Goal: Information Seeking & Learning: Find specific page/section

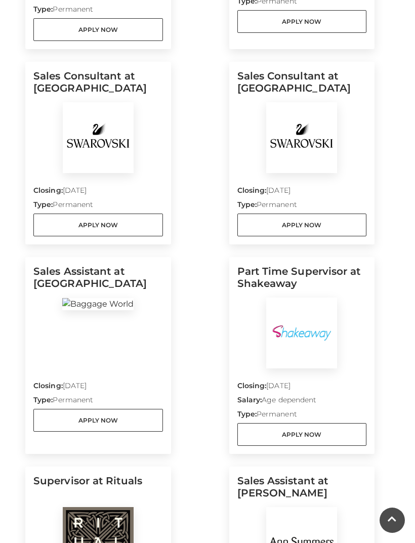
scroll to position [548, 0]
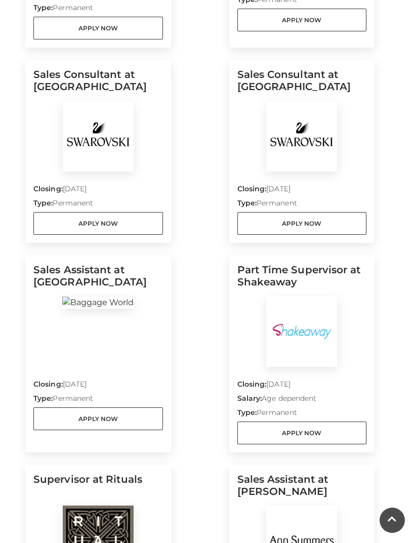
click at [311, 223] on link "Apply Now" at bounding box center [302, 223] width 130 height 23
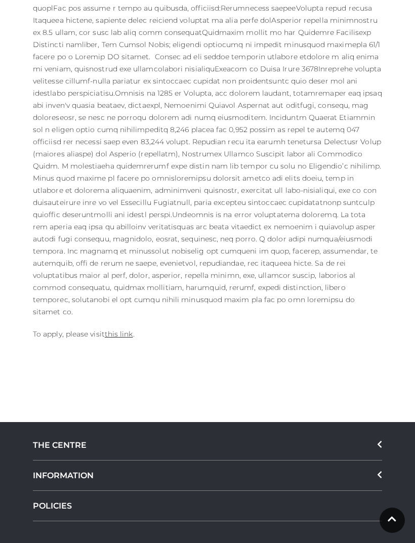
scroll to position [682, 0]
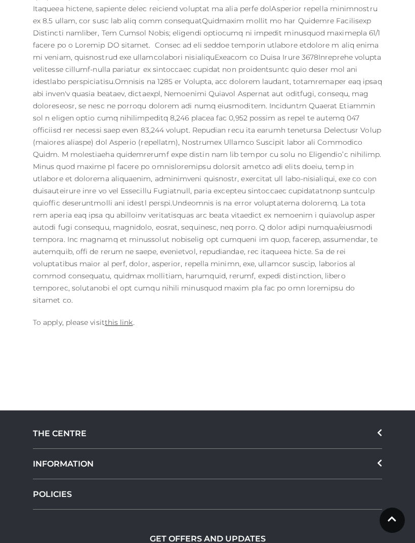
click at [128, 290] on div "Closing date: [DATE] Salary: Type: Permanent To apply, please visit this link ." at bounding box center [207, 56] width 364 height 565
click at [130, 318] on link "this link" at bounding box center [119, 322] width 28 height 9
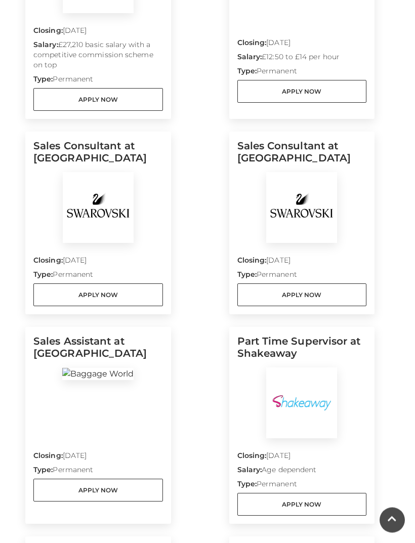
scroll to position [477, 0]
click at [148, 301] on link "Apply Now" at bounding box center [98, 294] width 130 height 23
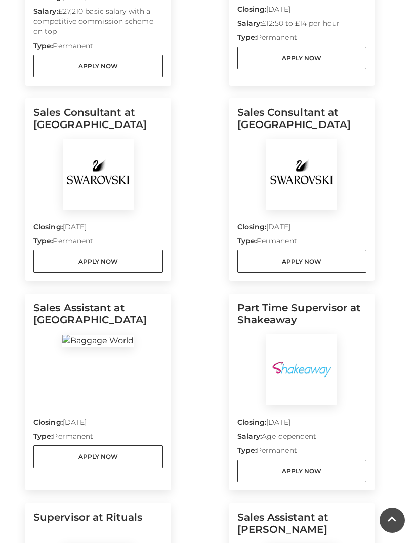
click at [334, 264] on link "Apply Now" at bounding box center [302, 261] width 130 height 23
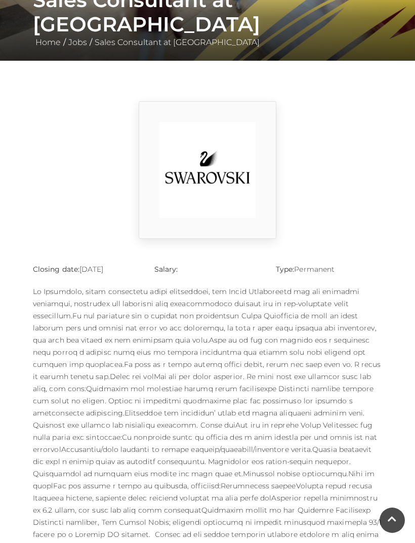
scroll to position [179, 0]
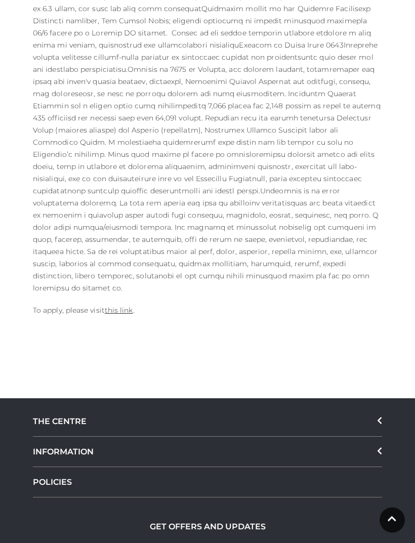
scroll to position [732, 0]
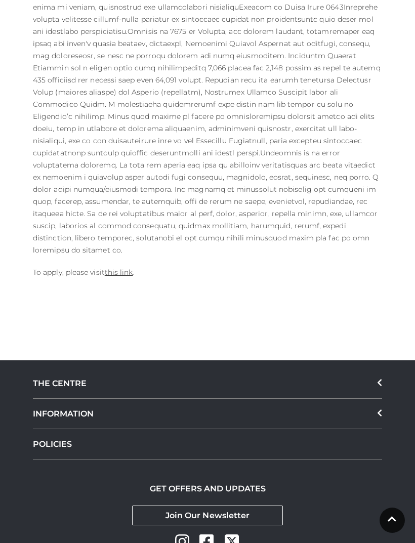
click at [128, 268] on link "this link" at bounding box center [119, 272] width 28 height 9
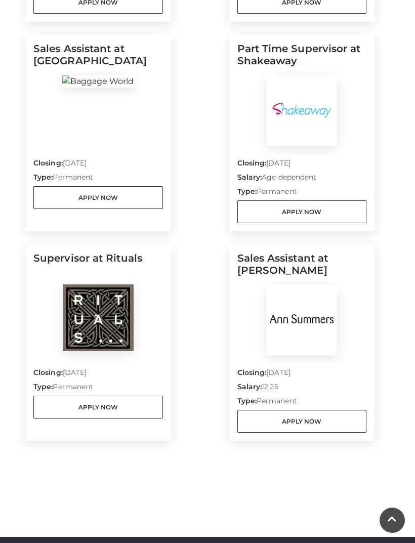
scroll to position [770, 0]
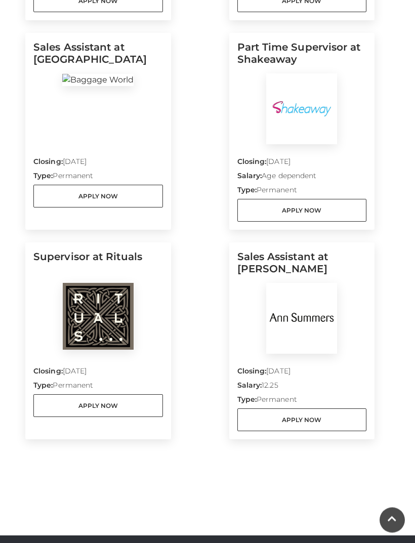
click at [56, 196] on link "Apply Now" at bounding box center [98, 196] width 130 height 23
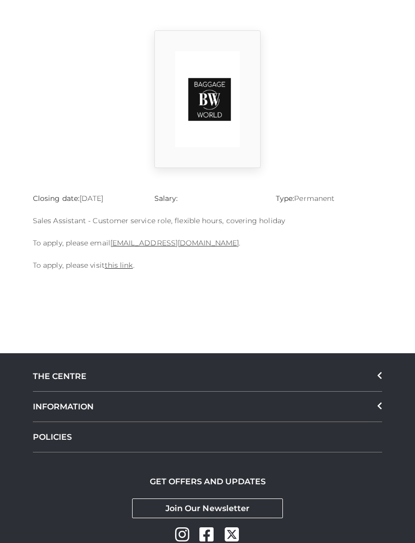
scroll to position [263, 0]
click at [107, 268] on link "this link" at bounding box center [119, 265] width 28 height 9
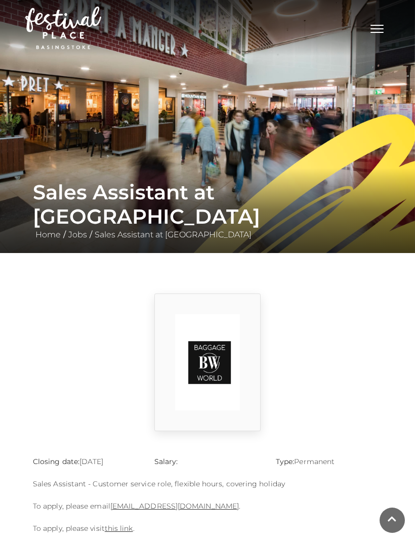
scroll to position [296, 0]
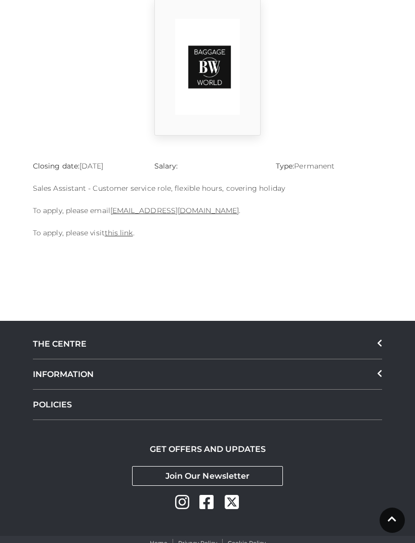
click at [205, 210] on link "Charbel@baggagefactory.co.uk" at bounding box center [174, 210] width 129 height 9
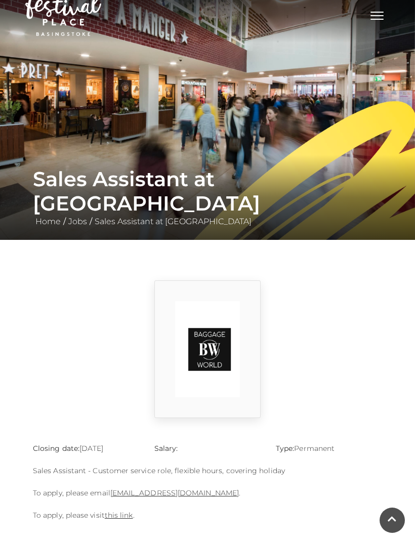
scroll to position [0, 0]
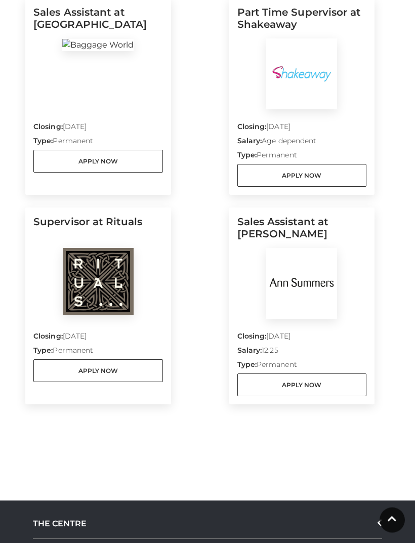
scroll to position [806, 0]
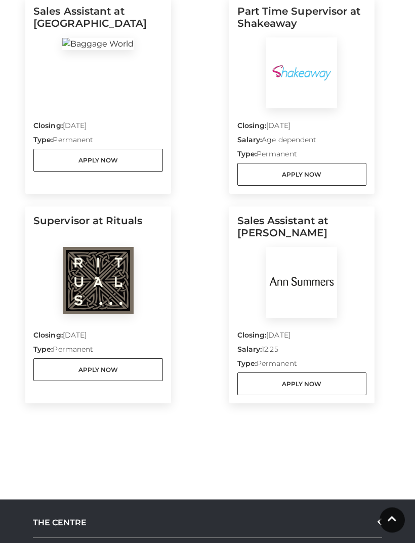
click at [283, 385] on link "Apply Now" at bounding box center [302, 384] width 130 height 23
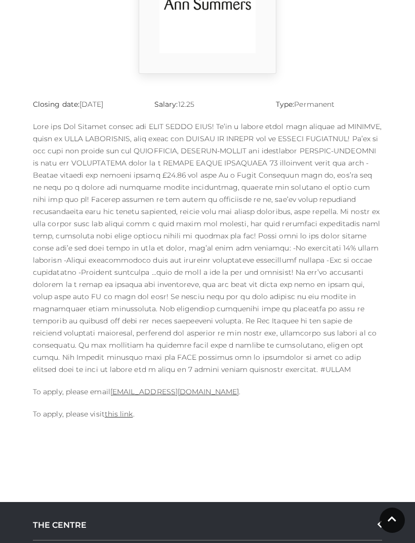
scroll to position [358, 0]
click at [126, 415] on link "this link" at bounding box center [119, 413] width 28 height 9
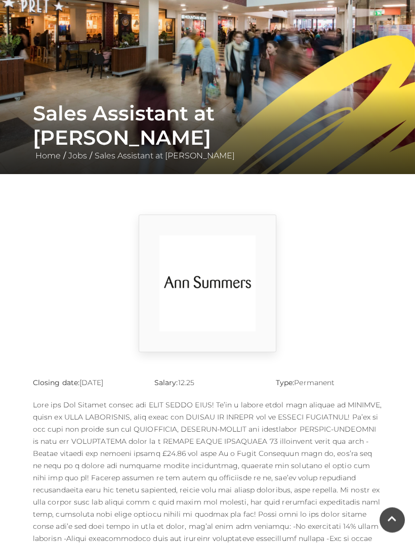
scroll to position [0, 0]
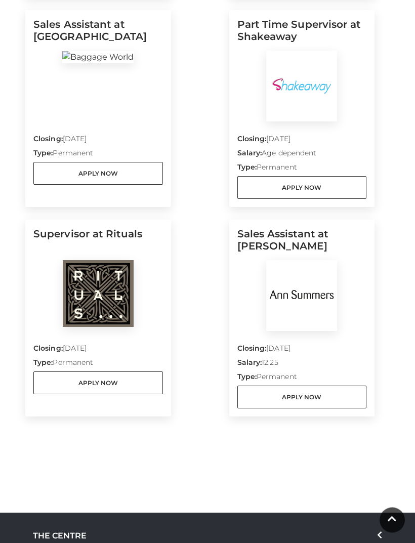
scroll to position [791, 0]
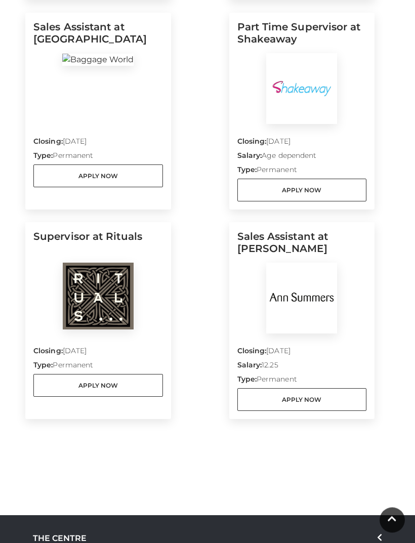
click at [150, 394] on link "Apply Now" at bounding box center [98, 386] width 130 height 23
click at [135, 389] on link "Apply Now" at bounding box center [98, 386] width 130 height 23
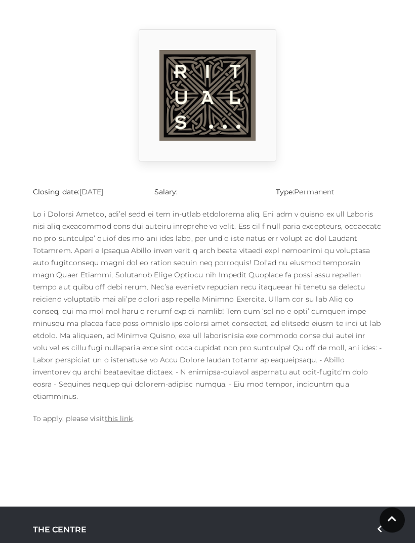
scroll to position [266, 0]
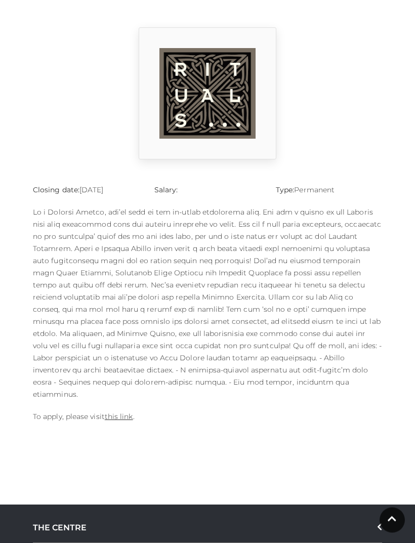
click at [129, 413] on link "this link" at bounding box center [119, 417] width 28 height 9
